Goal: Check status: Check status

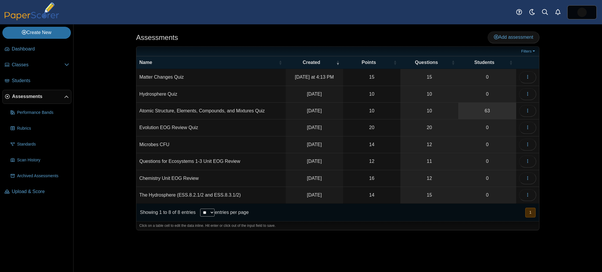
click at [501, 110] on link "63" at bounding box center [487, 111] width 58 height 16
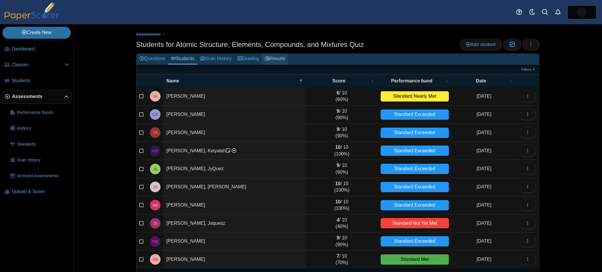
click at [265, 61] on link "Results" at bounding box center [275, 59] width 26 height 11
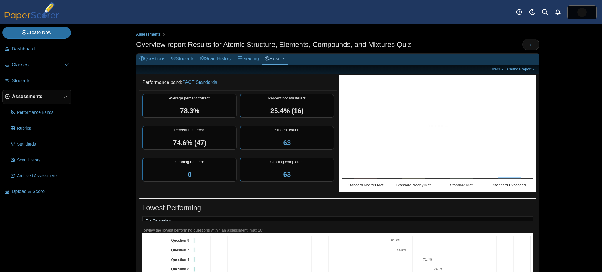
click at [251, 61] on link "Grading" at bounding box center [247, 59] width 27 height 11
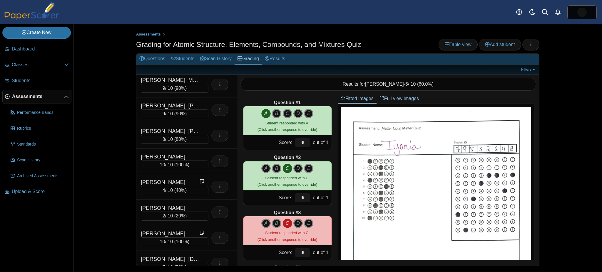
scroll to position [851, 0]
